Goal: Information Seeking & Learning: Learn about a topic

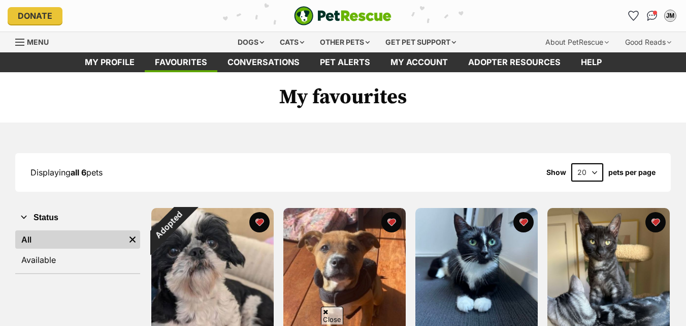
click at [262, 212] on button "favourite" at bounding box center [259, 222] width 20 height 20
click at [258, 44] on div "Dogs" at bounding box center [251, 42] width 41 height 20
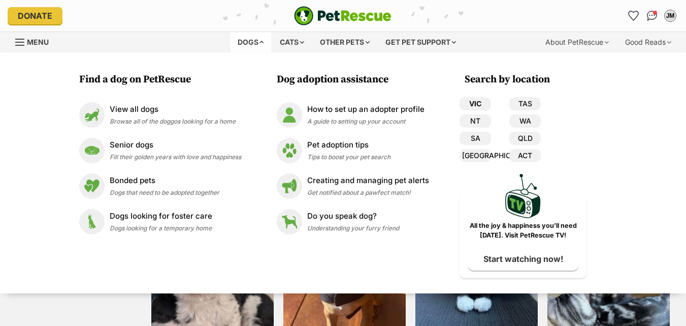
click at [476, 102] on link "VIC" at bounding box center [475, 103] width 31 height 13
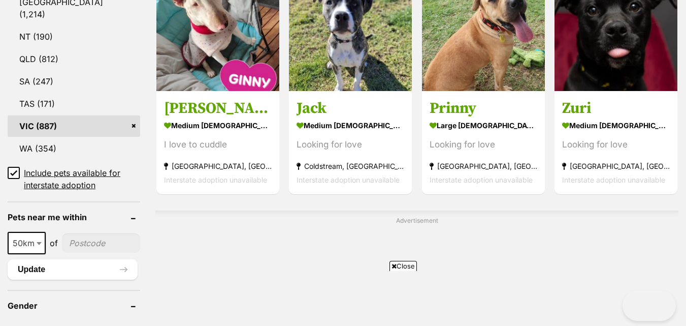
scroll to position [762, 0]
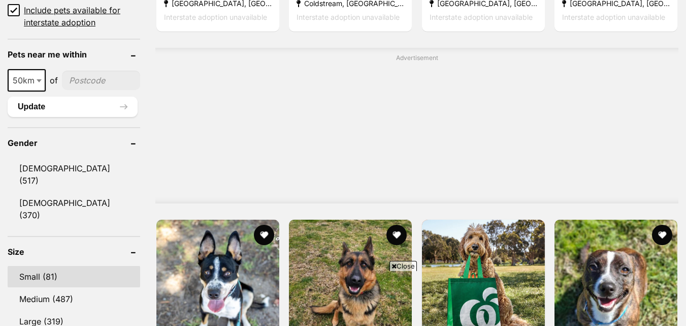
click at [48, 266] on link "Small (81)" at bounding box center [74, 276] width 133 height 21
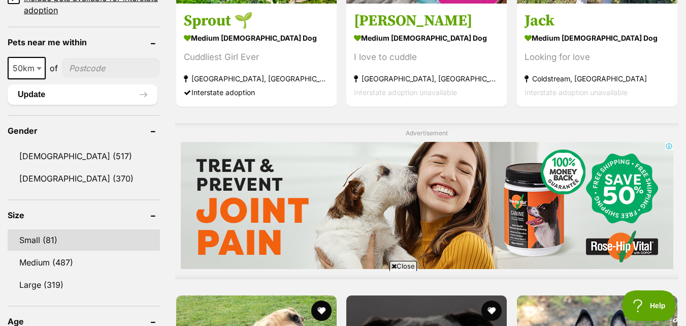
scroll to position [0, 0]
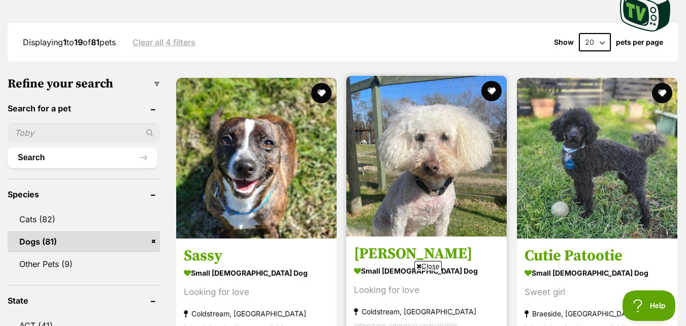
click at [419, 263] on icon at bounding box center [419, 266] width 5 height 7
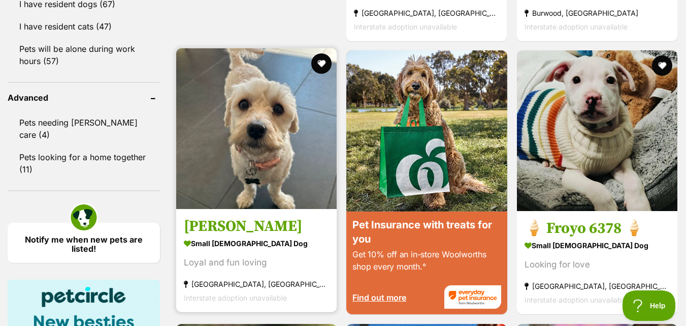
scroll to position [1270, 0]
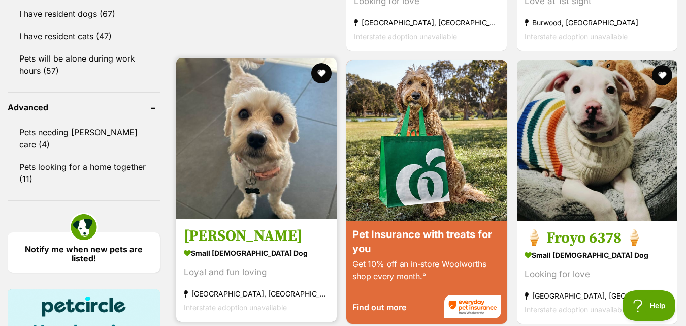
click at [261, 148] on img at bounding box center [256, 138] width 161 height 161
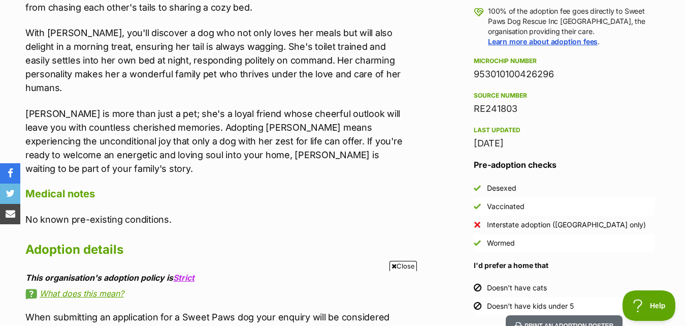
scroll to position [813, 0]
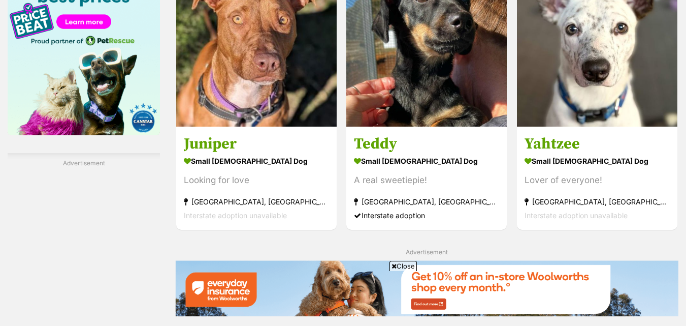
scroll to position [1124, 0]
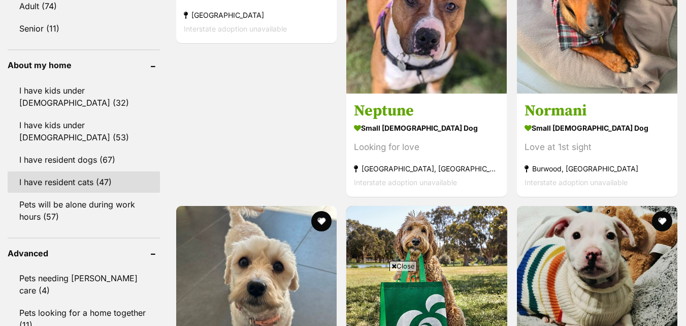
click at [96, 171] on link "I have resident cats (47)" at bounding box center [84, 181] width 152 height 21
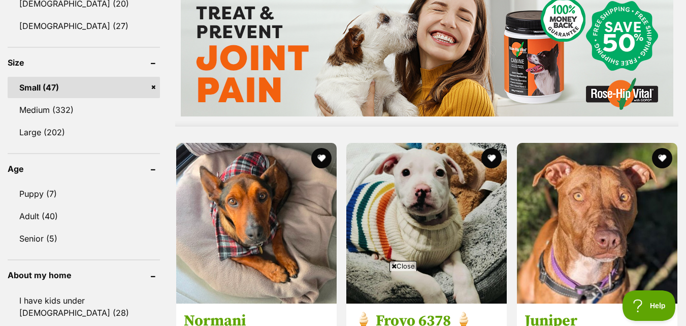
scroll to position [965, 0]
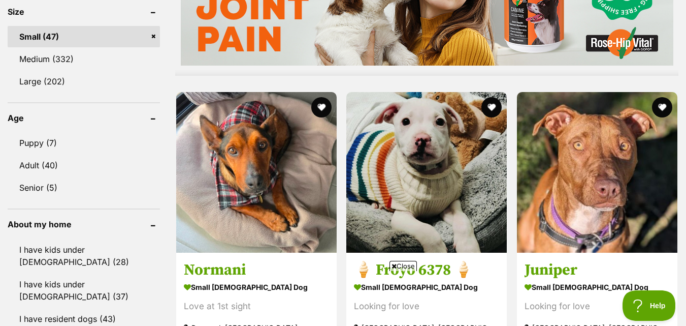
click at [394, 265] on icon at bounding box center [394, 266] width 5 height 7
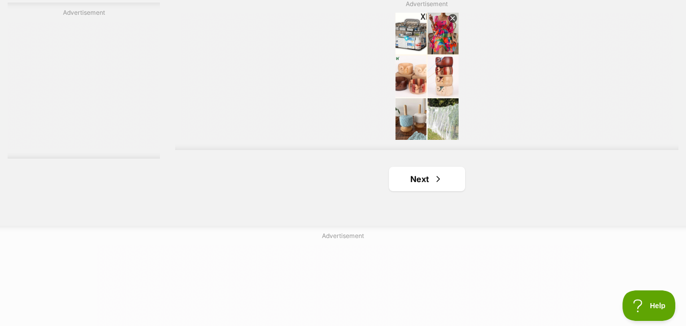
scroll to position [2540, 0]
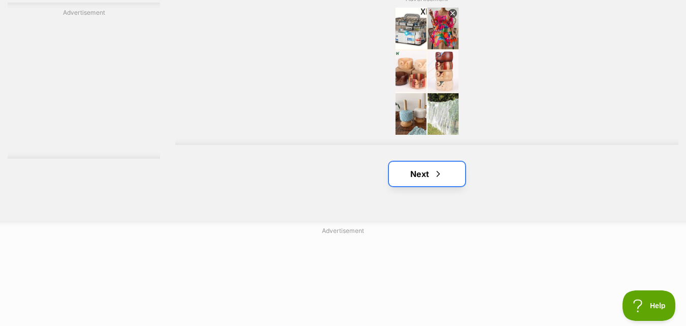
click at [423, 173] on link "Next" at bounding box center [427, 174] width 76 height 24
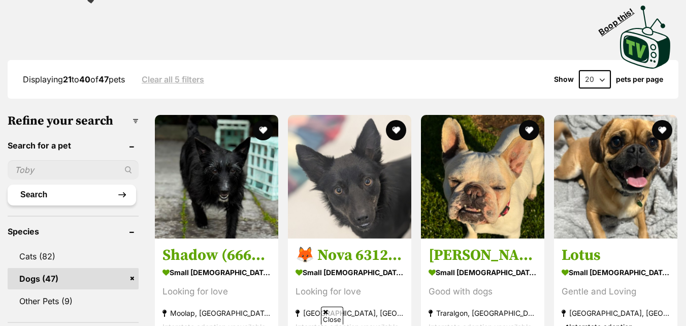
scroll to position [254, 0]
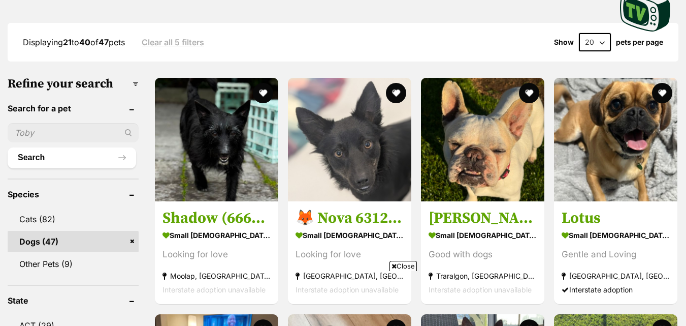
click at [392, 264] on icon at bounding box center [394, 266] width 5 height 7
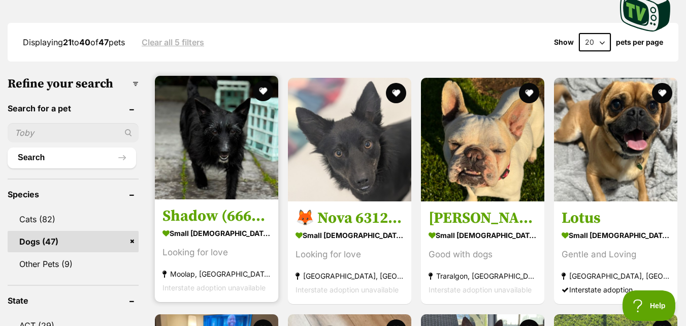
scroll to position [0, 0]
click at [214, 145] on img at bounding box center [216, 137] width 123 height 123
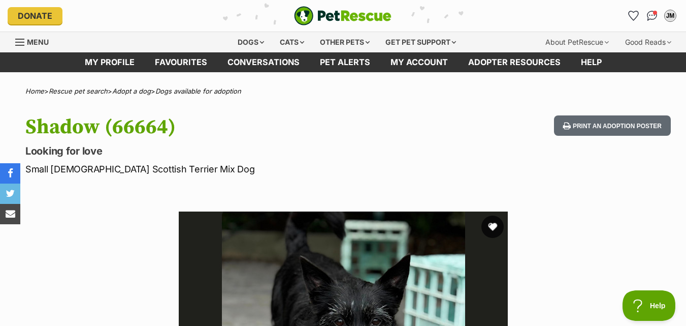
click at [496, 225] on button "favourite" at bounding box center [493, 226] width 22 height 22
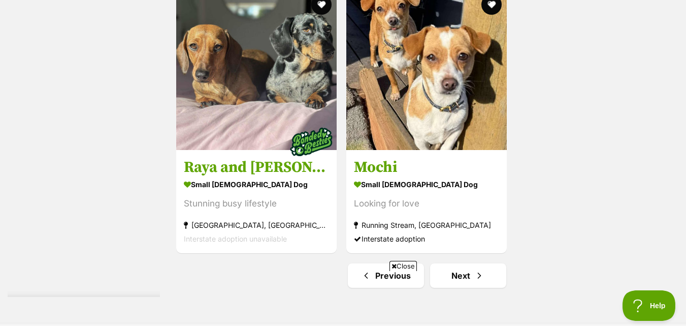
scroll to position [2590, 0]
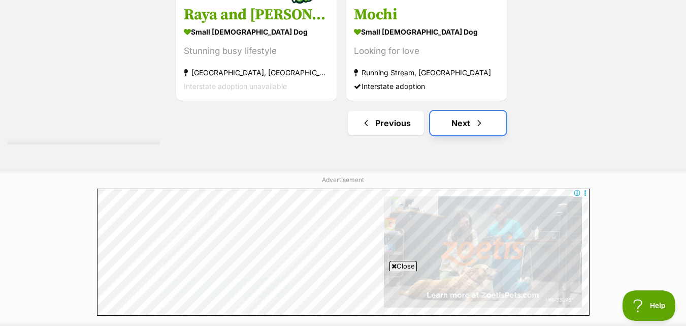
click at [468, 127] on link "Next" at bounding box center [468, 123] width 76 height 24
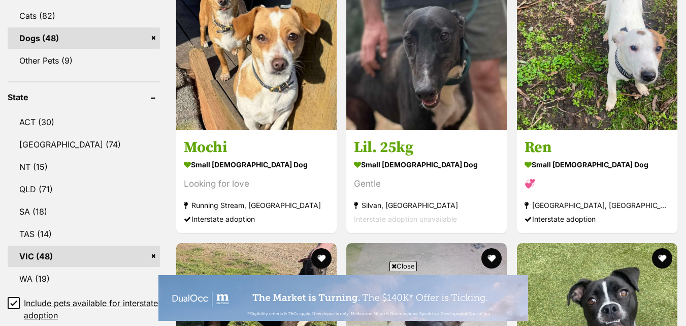
scroll to position [406, 0]
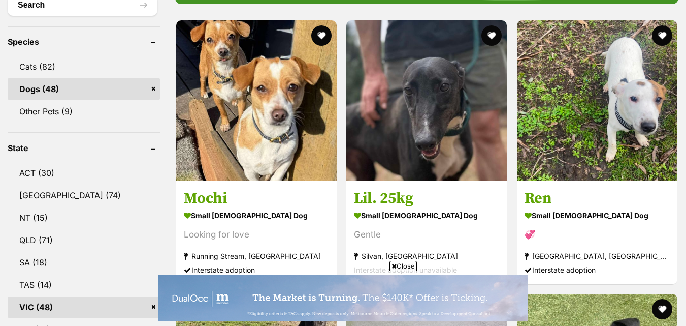
drag, startPoint x: 391, startPoint y: 264, endPoint x: 0, endPoint y: 207, distance: 394.7
click at [392, 263] on icon at bounding box center [394, 266] width 5 height 7
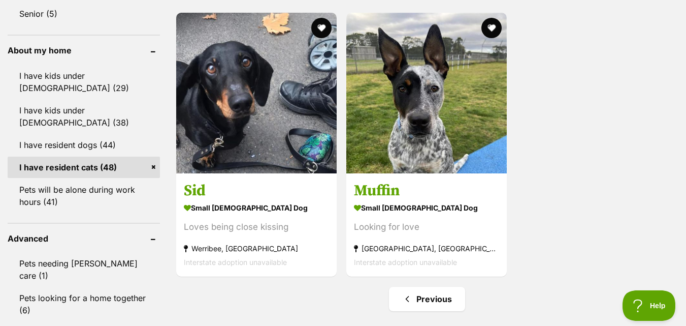
scroll to position [1168, 0]
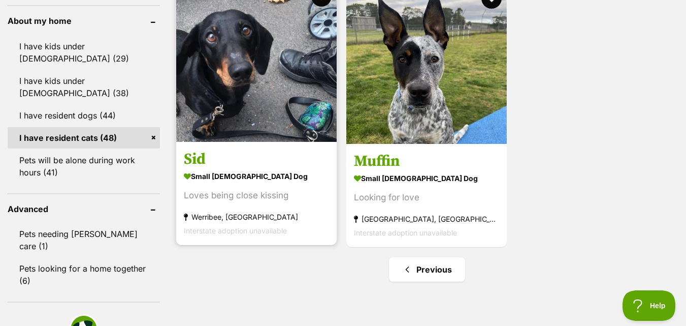
click at [232, 73] on img at bounding box center [256, 61] width 161 height 161
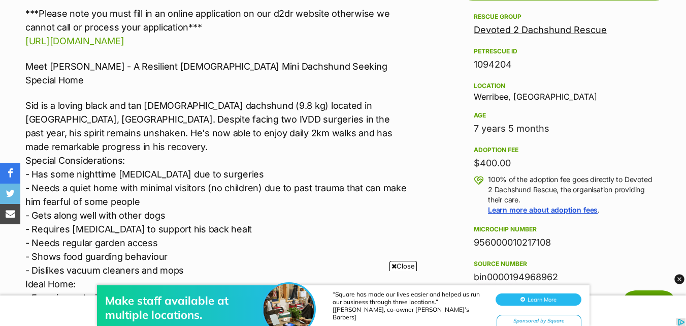
scroll to position [610, 0]
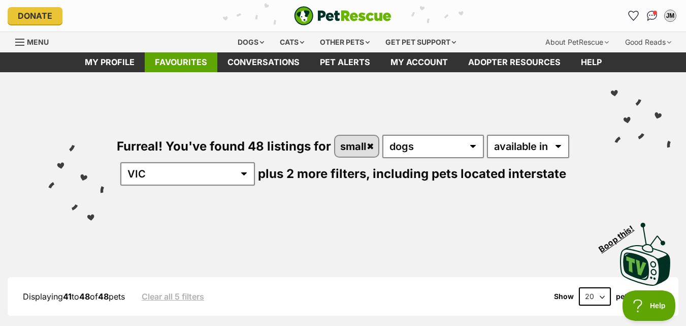
click at [196, 57] on link "Favourites" at bounding box center [181, 62] width 73 height 20
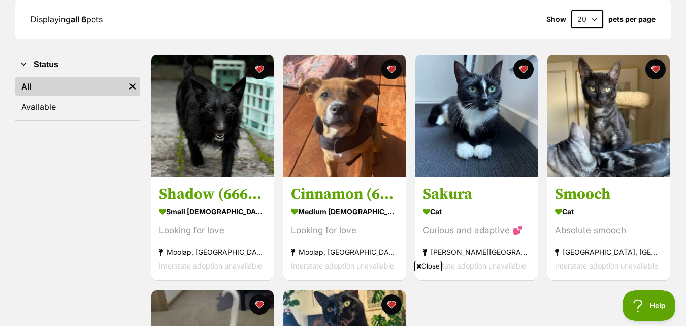
scroll to position [152, 0]
